Goal: Information Seeking & Learning: Understand process/instructions

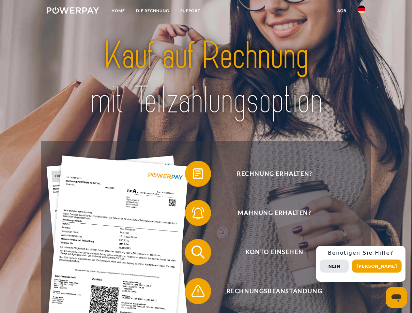
click at [73, 11] on img at bounding box center [73, 10] width 53 height 7
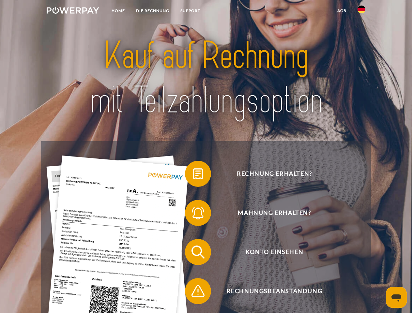
click at [362, 11] on img at bounding box center [362, 10] width 8 height 8
click at [342, 11] on link "agb" at bounding box center [342, 11] width 20 height 12
click at [193, 175] on span at bounding box center [188, 174] width 33 height 33
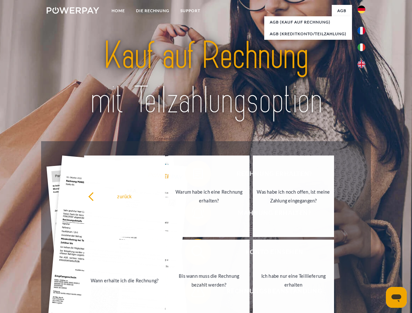
click at [193, 214] on div "Rechnung erhalten? Mahnung erhalten? Konto einsehen" at bounding box center [206, 271] width 330 height 261
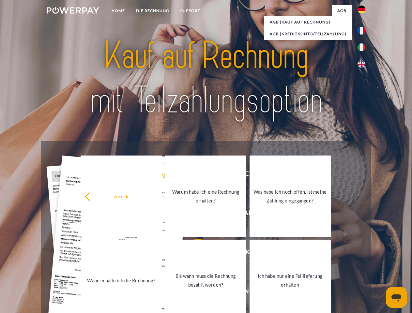
click at [193, 254] on link "Bis wann muss die Rechnung bezahlt werden?" at bounding box center [205, 281] width 81 height 82
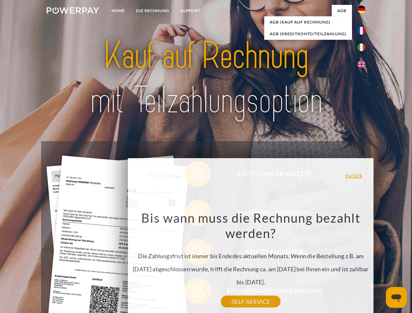
click at [193, 293] on div "Rechnung erhalten? Mahnung erhalten? Konto einsehen" at bounding box center [206, 271] width 330 height 261
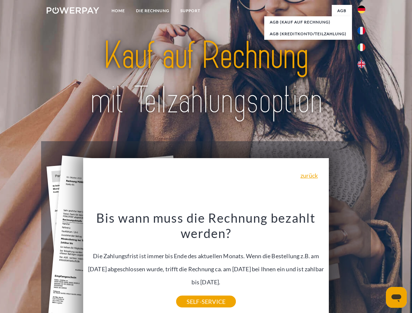
click at [363, 264] on div "Rechnung erhalten? Mahnung erhalten? Konto einsehen" at bounding box center [206, 271] width 330 height 261
click at [347, 265] on span "Konto einsehen" at bounding box center [275, 252] width 160 height 26
click at [379, 266] on header "Home DIE RECHNUNG SUPPORT" at bounding box center [206, 225] width 412 height 451
